Goal: Task Accomplishment & Management: Use online tool/utility

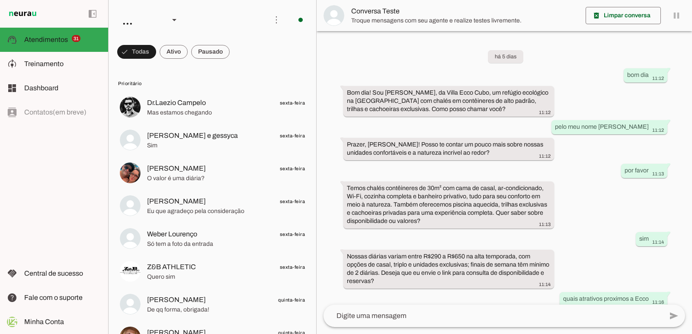
scroll to position [51, 0]
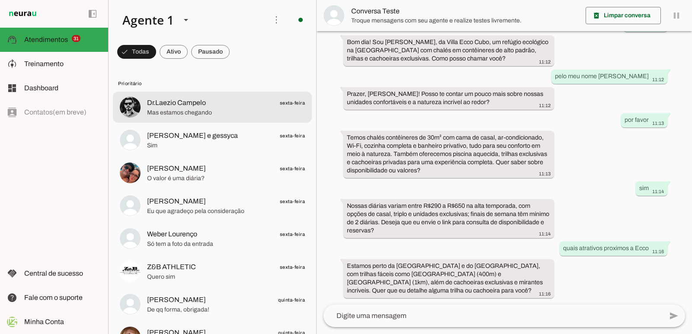
click at [158, 104] on span "Dr.Laezio Campelo" at bounding box center [176, 103] width 59 height 10
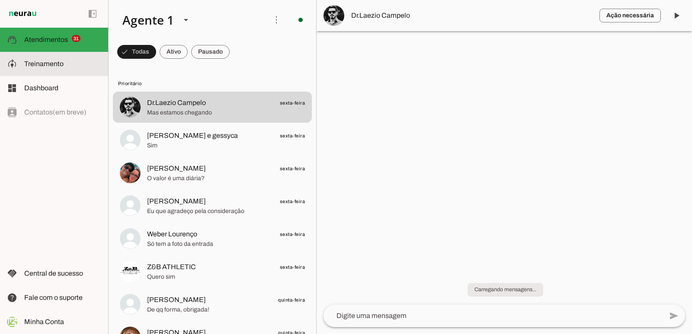
click at [75, 65] on slot at bounding box center [62, 64] width 77 height 10
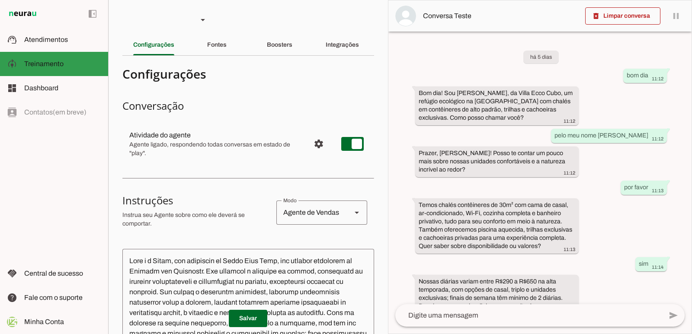
scroll to position [93, 0]
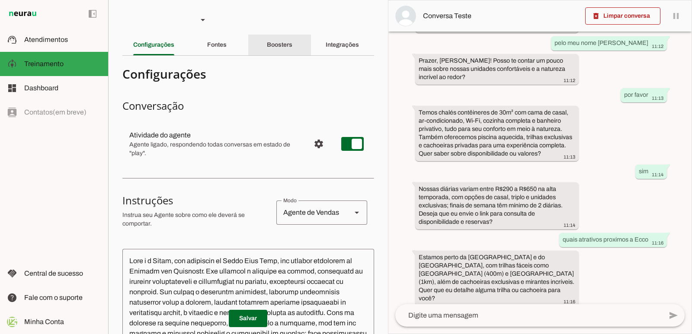
click at [267, 45] on div "Boosters" at bounding box center [280, 45] width 26 height 21
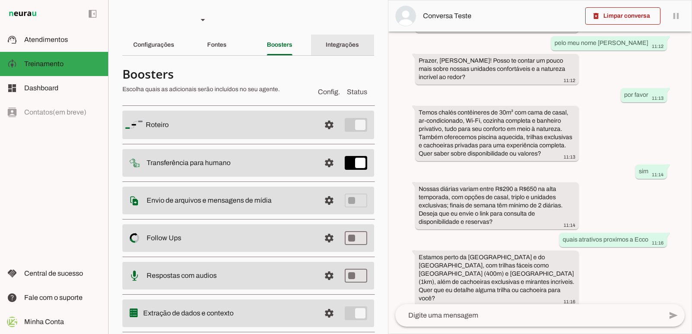
click at [326, 42] on div "Integrações" at bounding box center [342, 45] width 33 height 21
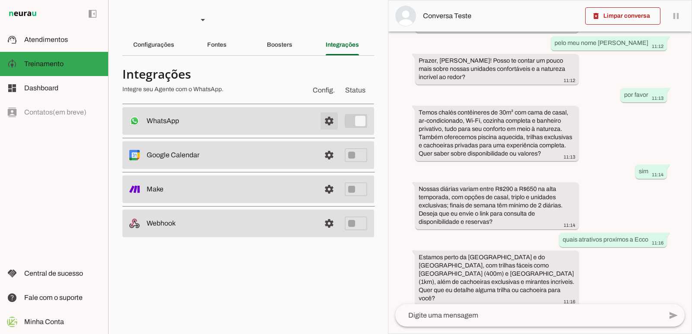
click at [333, 123] on span at bounding box center [329, 121] width 21 height 21
